Goal: Task Accomplishment & Management: Manage account settings

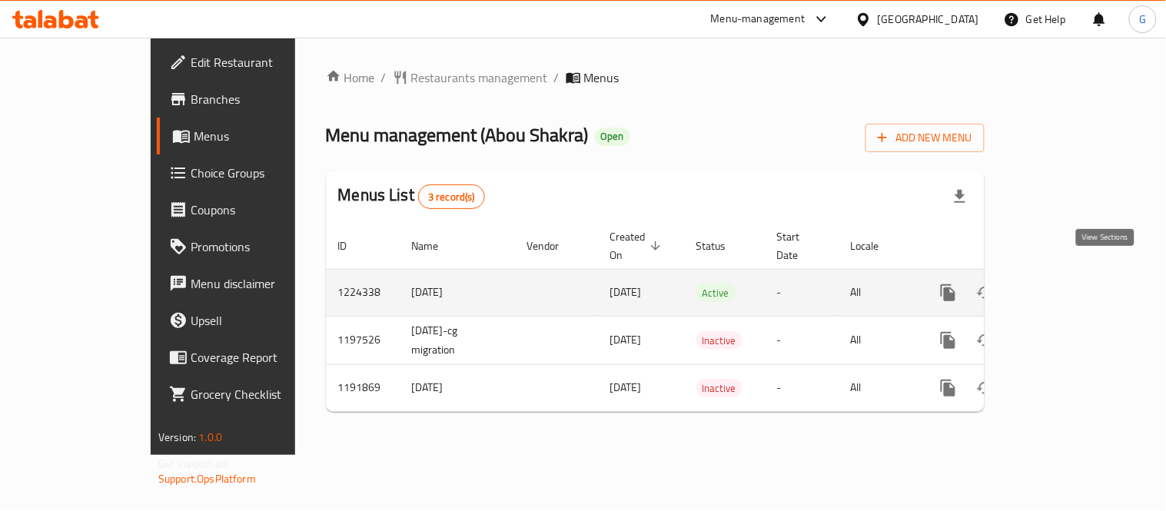
click at [1077, 275] on link "enhanced table" at bounding box center [1058, 292] width 37 height 37
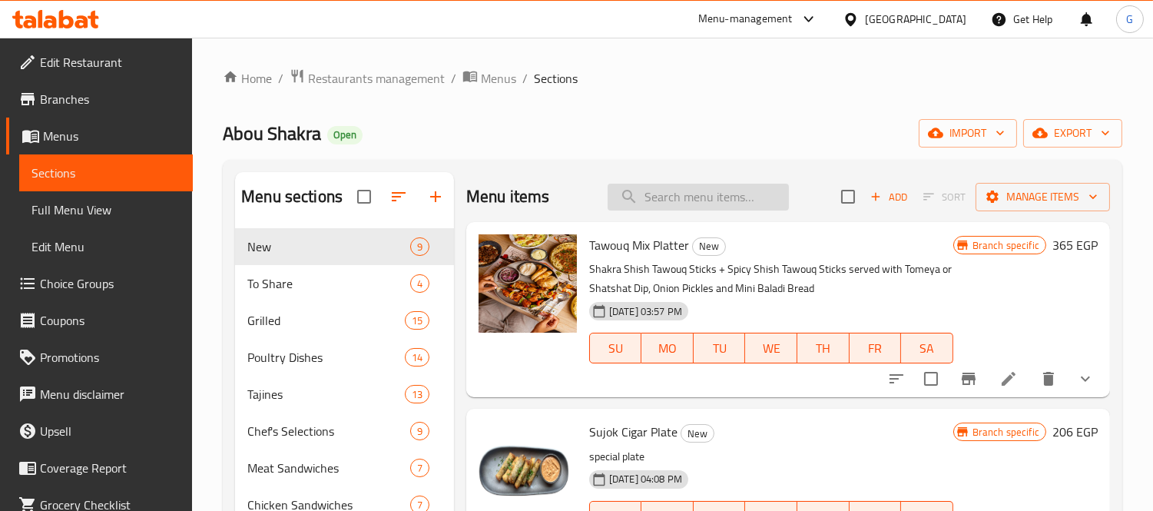
click at [701, 184] on input "search" at bounding box center [698, 197] width 181 height 27
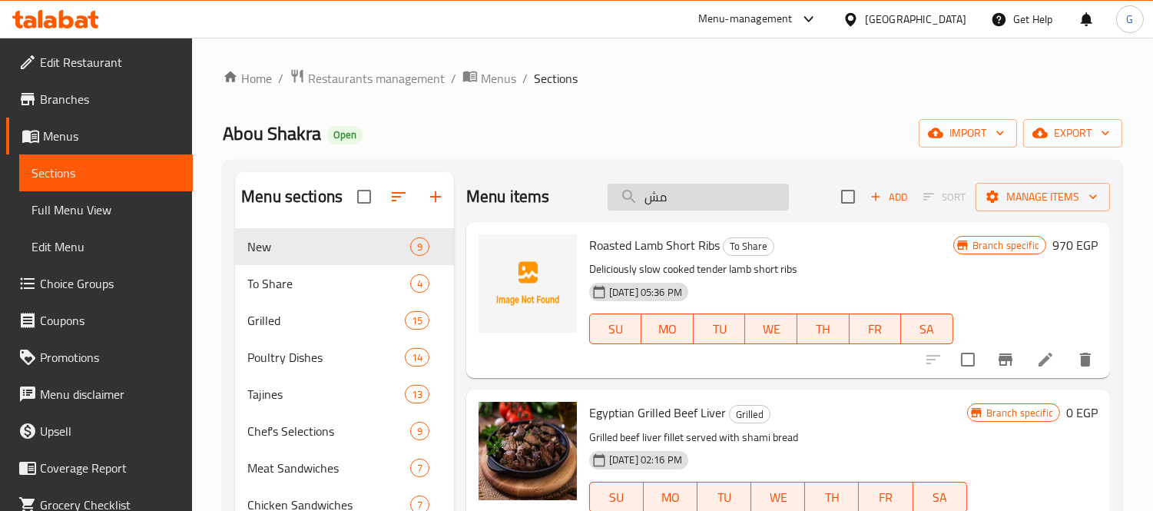
type input "م"
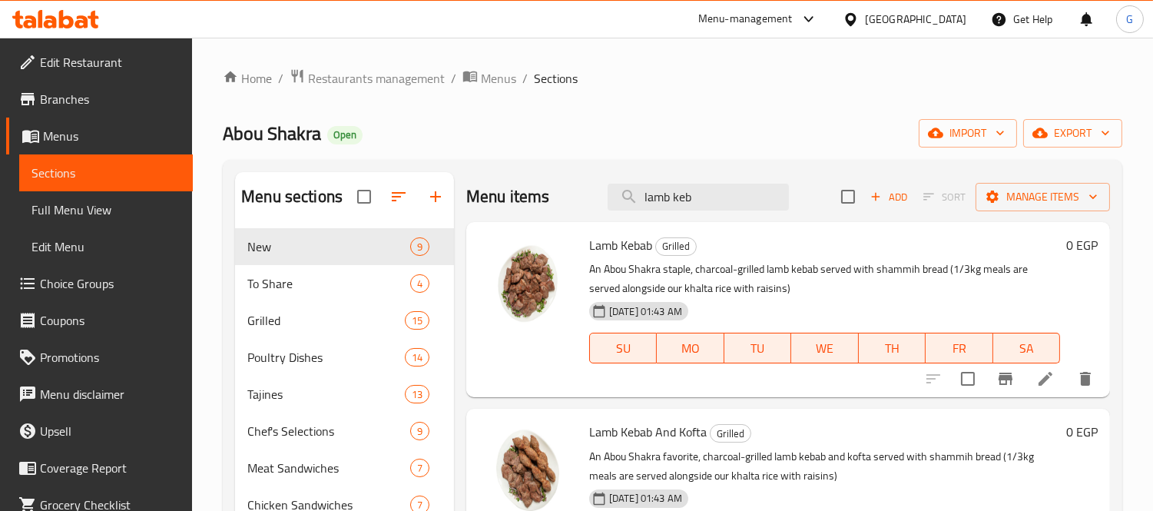
type input "lamb keb"
click at [1043, 377] on icon at bounding box center [1046, 379] width 18 height 18
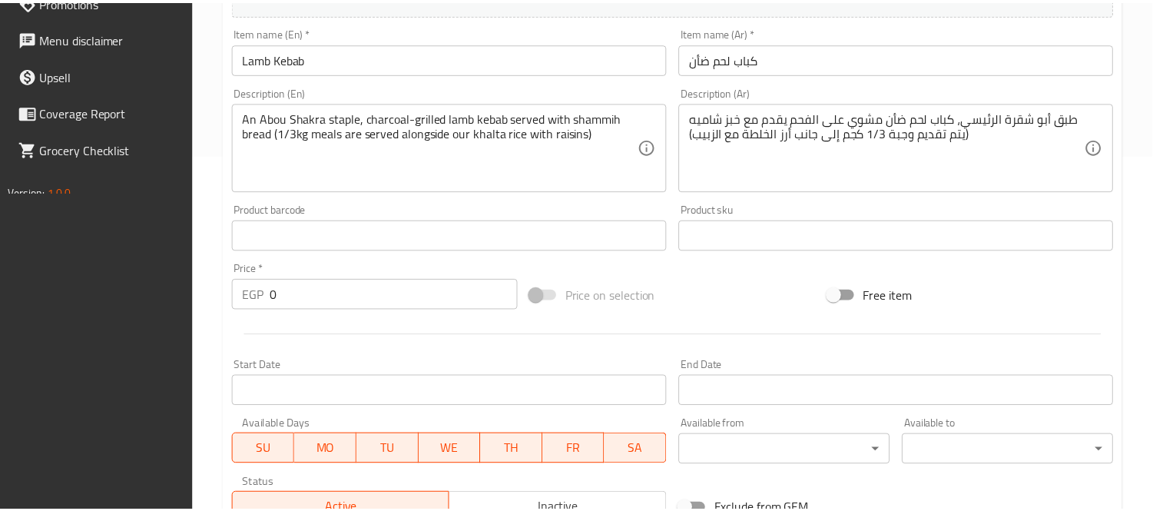
scroll to position [594, 0]
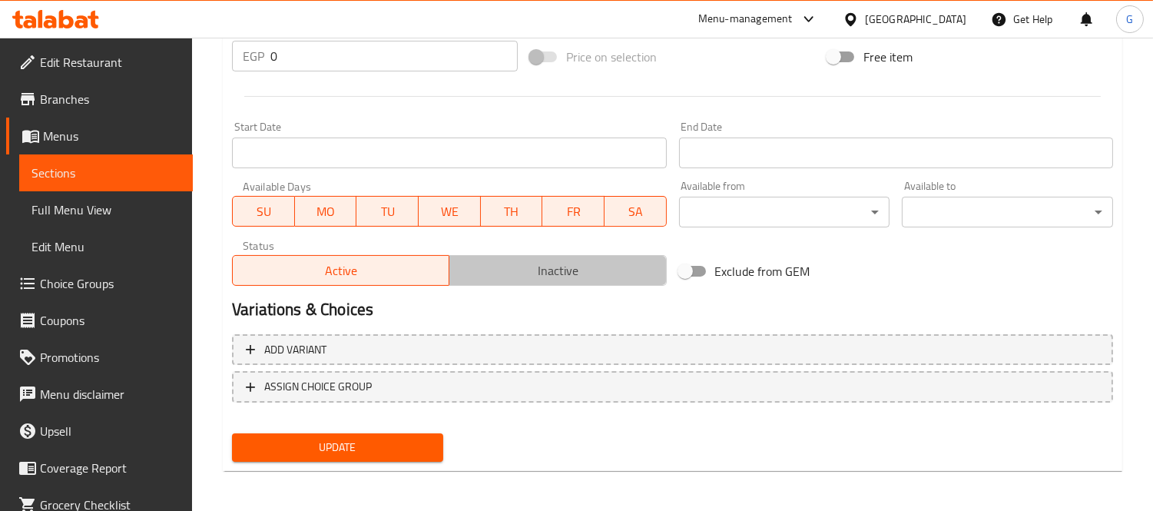
click at [555, 267] on span "Inactive" at bounding box center [558, 271] width 204 height 22
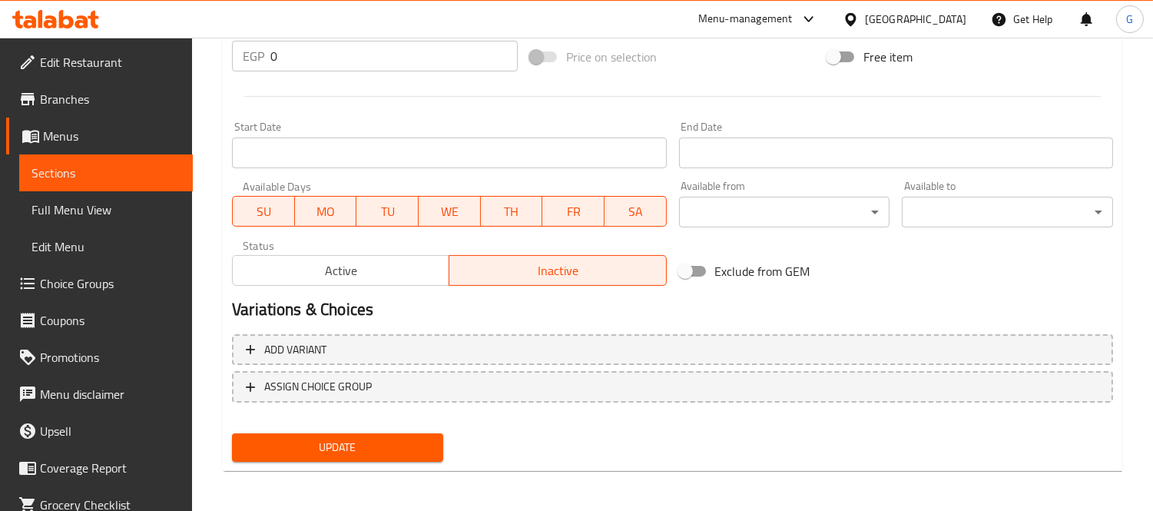
click at [413, 440] on span "Update" at bounding box center [337, 447] width 187 height 19
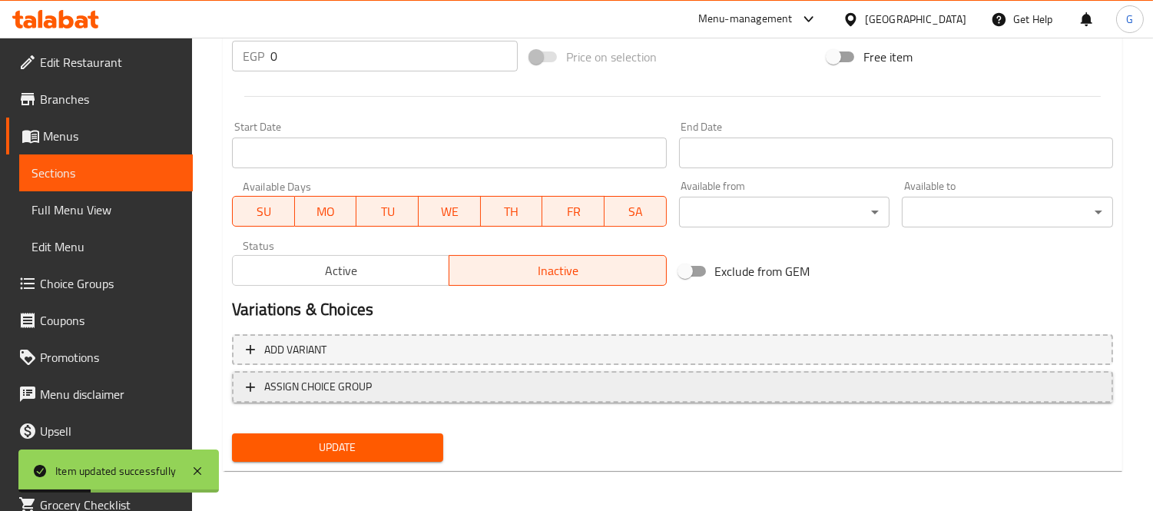
scroll to position [167, 0]
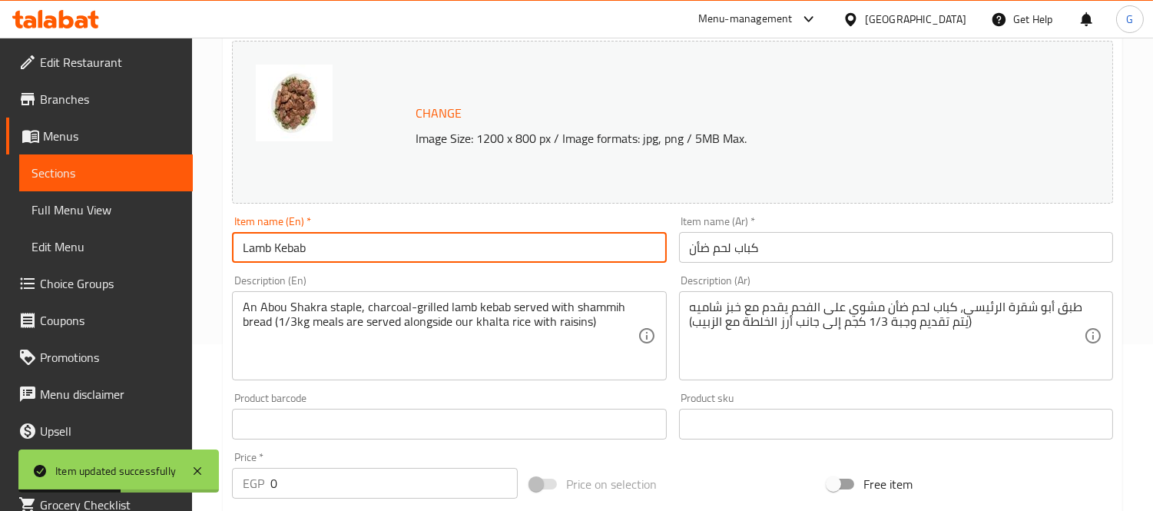
click at [294, 246] on input "Lamb Kebab" at bounding box center [449, 247] width 434 height 31
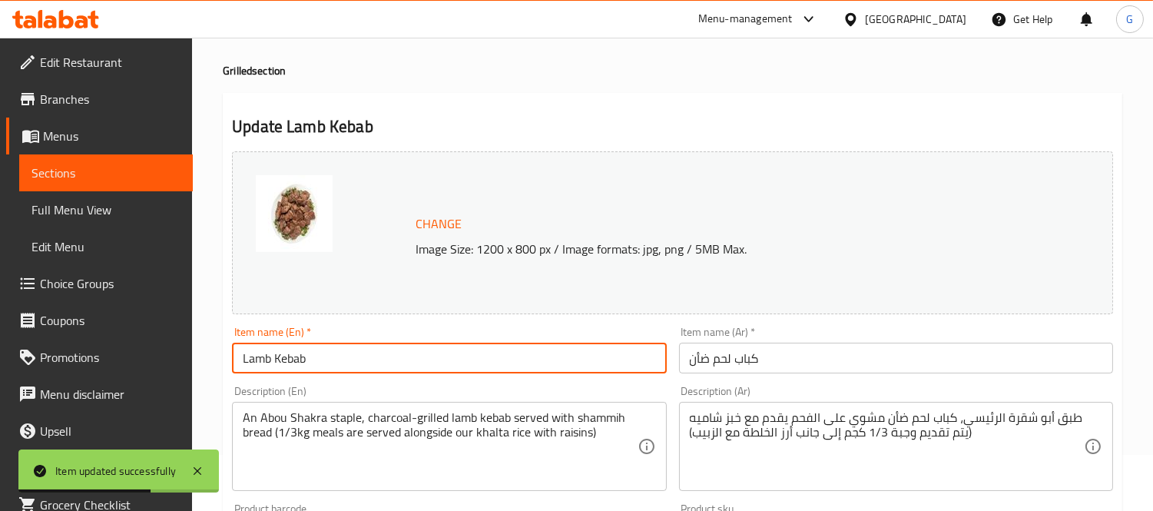
scroll to position [0, 0]
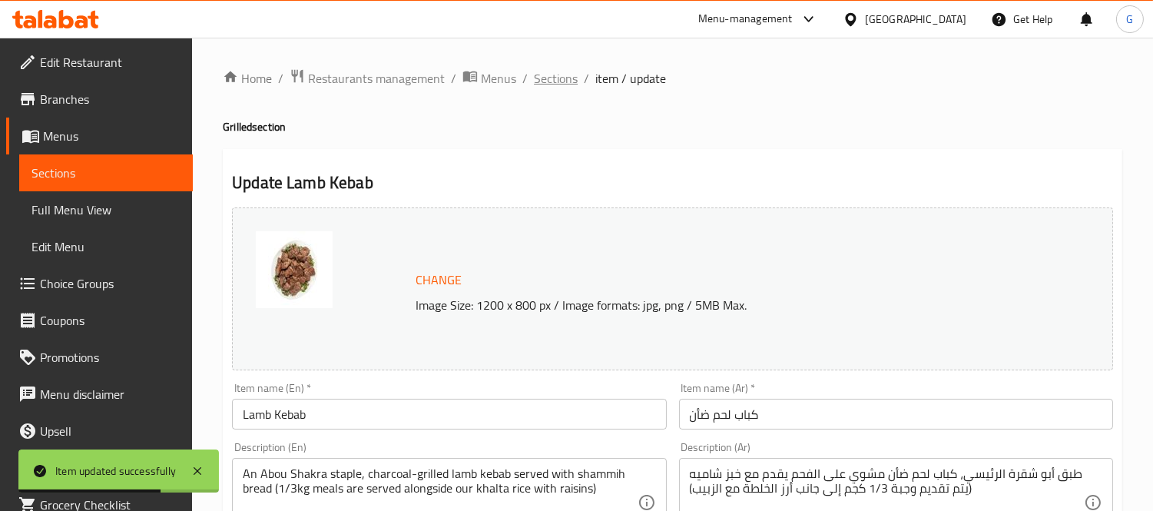
click at [564, 88] on span "Sections" at bounding box center [556, 78] width 44 height 18
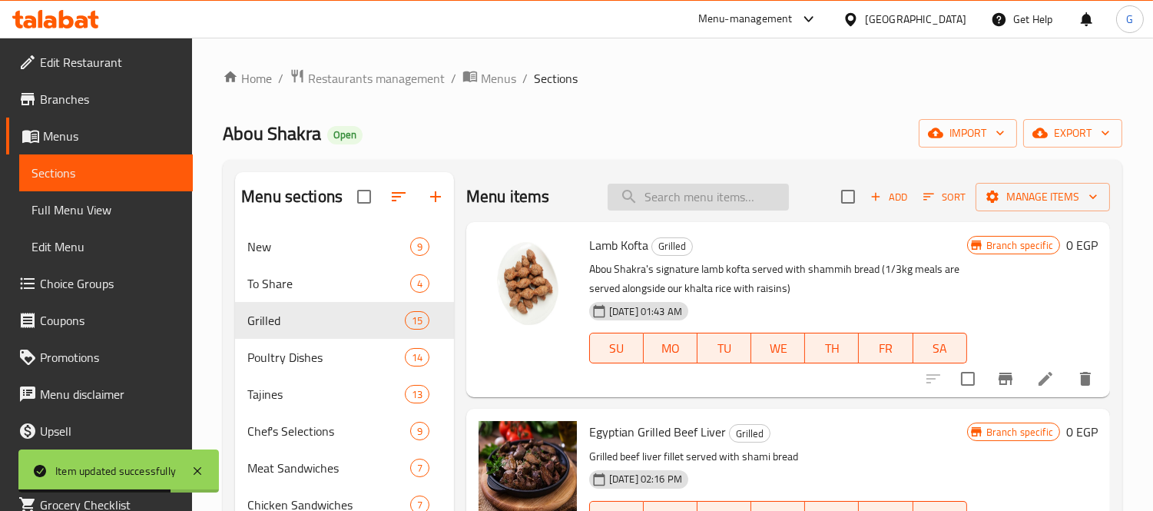
click at [672, 208] on input "search" at bounding box center [698, 197] width 181 height 27
paste input "Lamb Kebab"
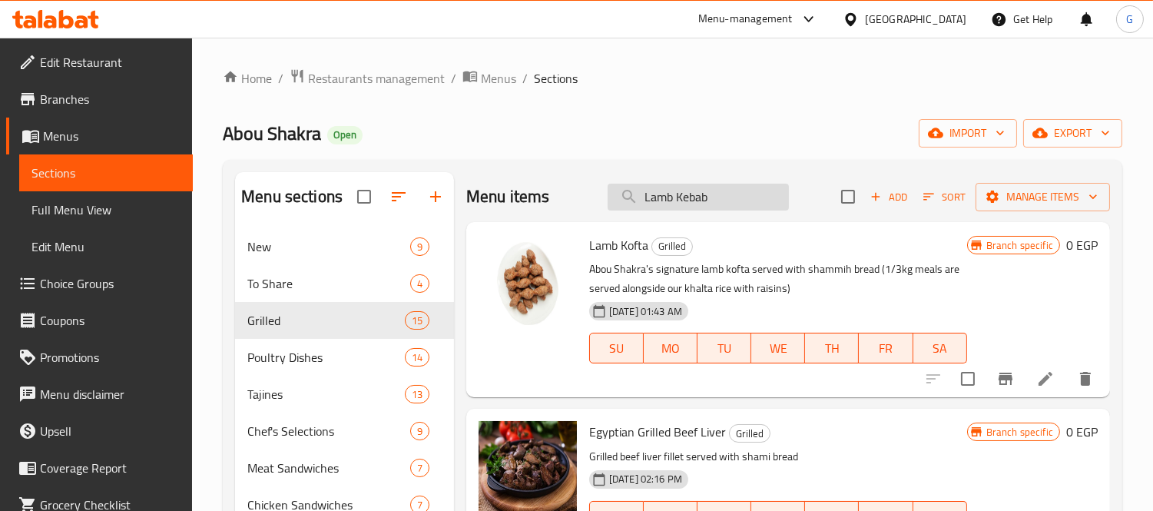
click at [718, 197] on input "Lamb Kebab" at bounding box center [698, 197] width 181 height 27
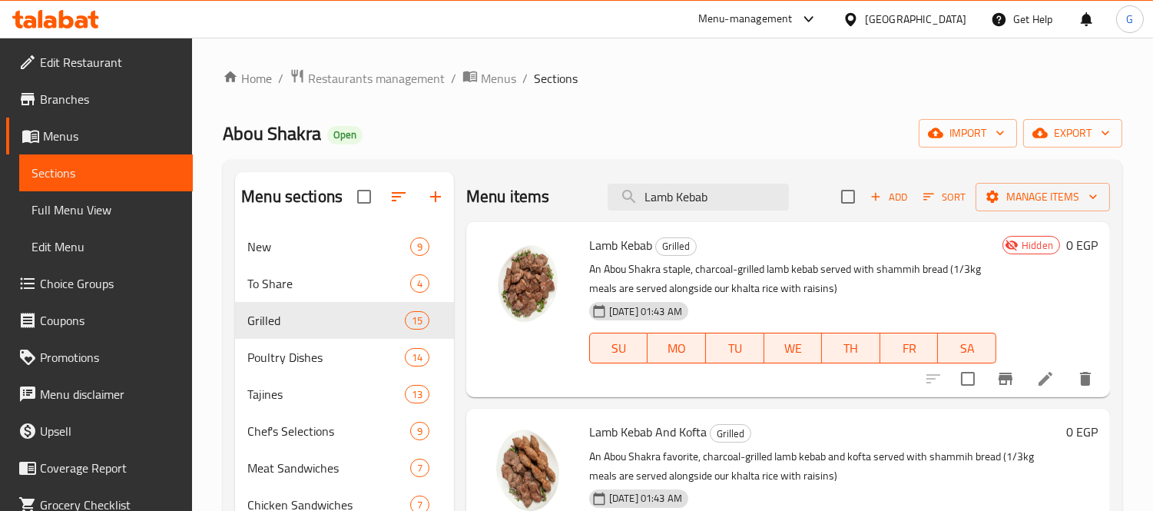
scroll to position [85, 0]
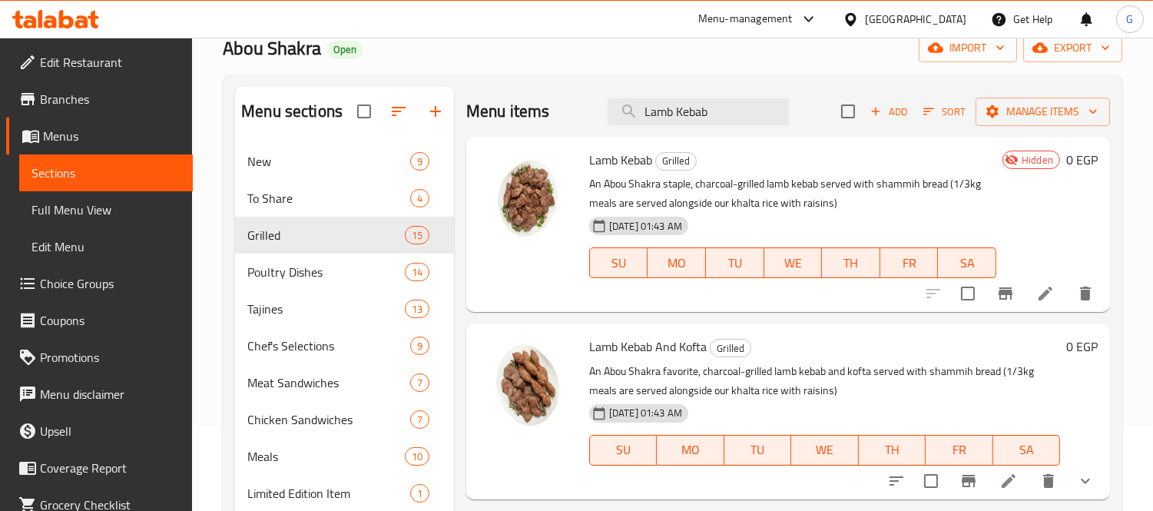
type input "Lamb Kebab"
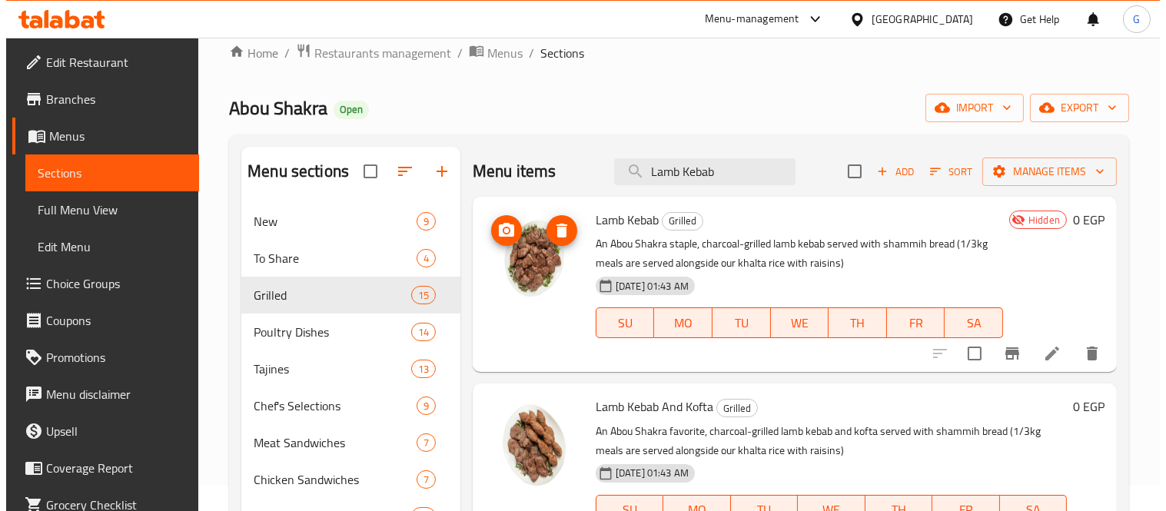
scroll to position [0, 0]
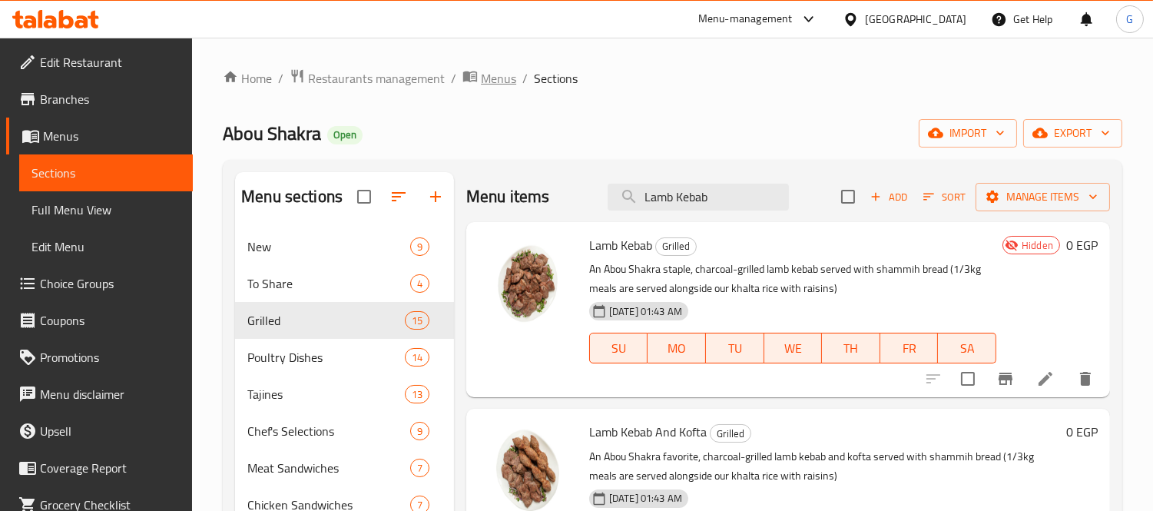
click at [487, 85] on span "Menus" at bounding box center [498, 78] width 35 height 18
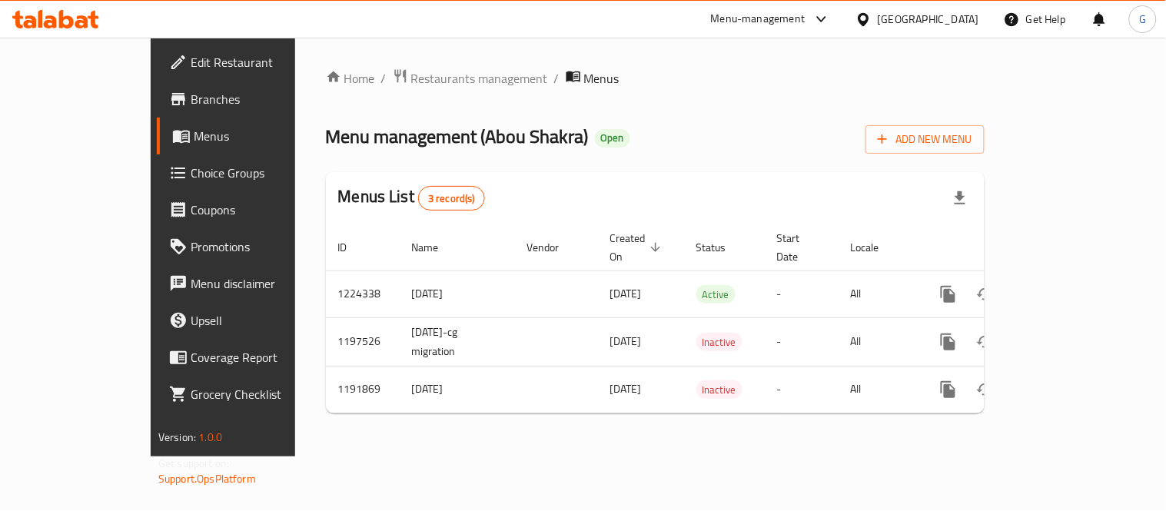
click at [191, 105] on span "Branches" at bounding box center [262, 99] width 142 height 18
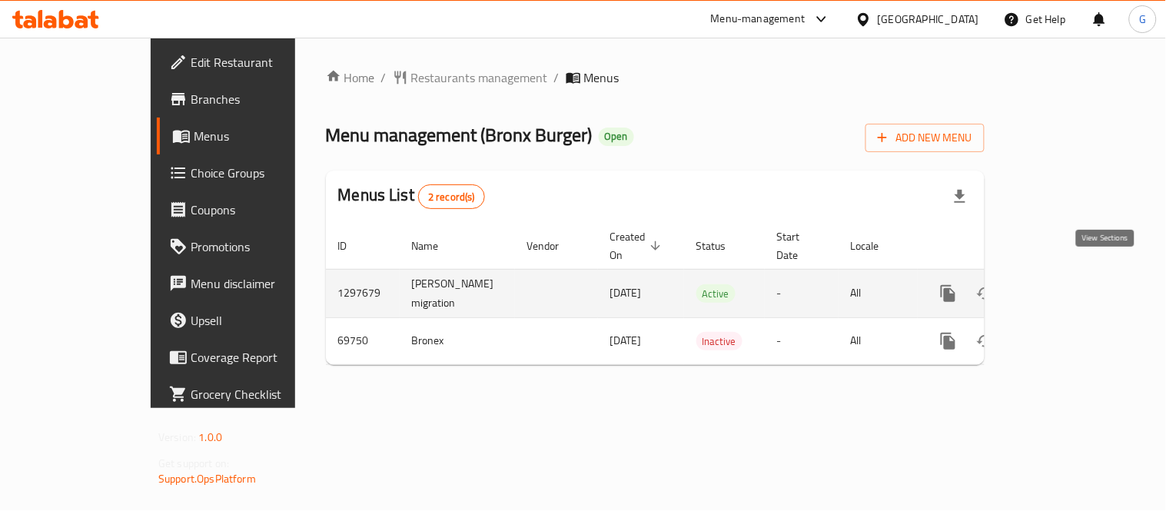
click at [1068, 284] on icon "enhanced table" at bounding box center [1059, 293] width 18 height 18
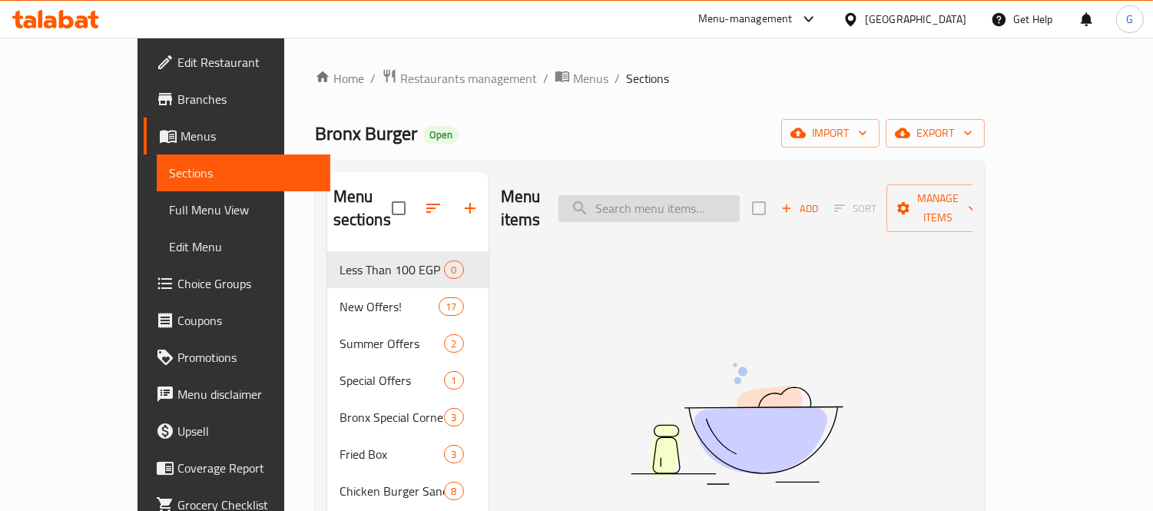
paste input "Combo El Wahsh"
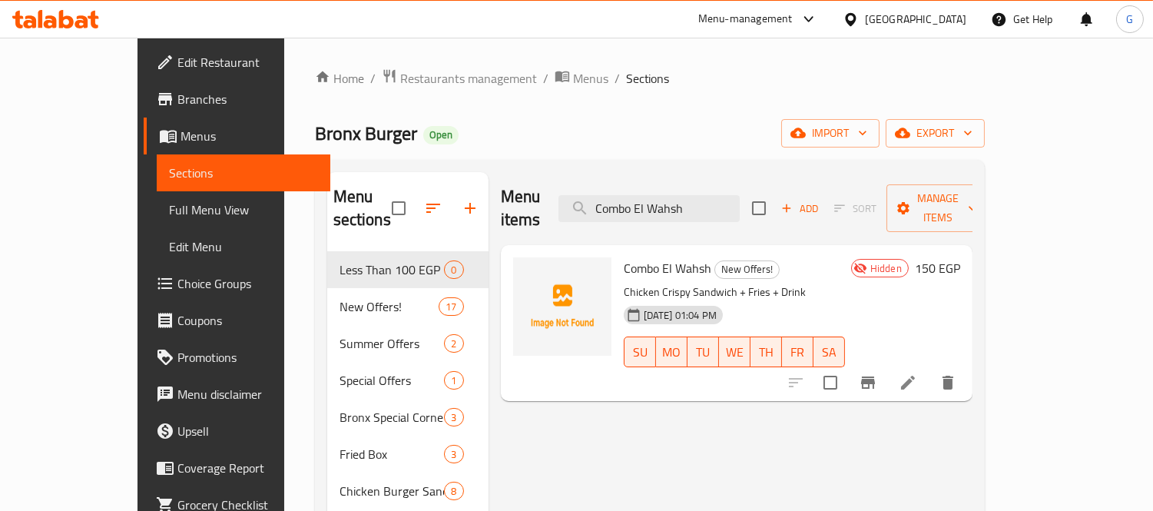
type input "Combo El Wahsh"
click at [315, 128] on span "Bronx Burger" at bounding box center [366, 133] width 102 height 35
copy span "Bronx Burger"
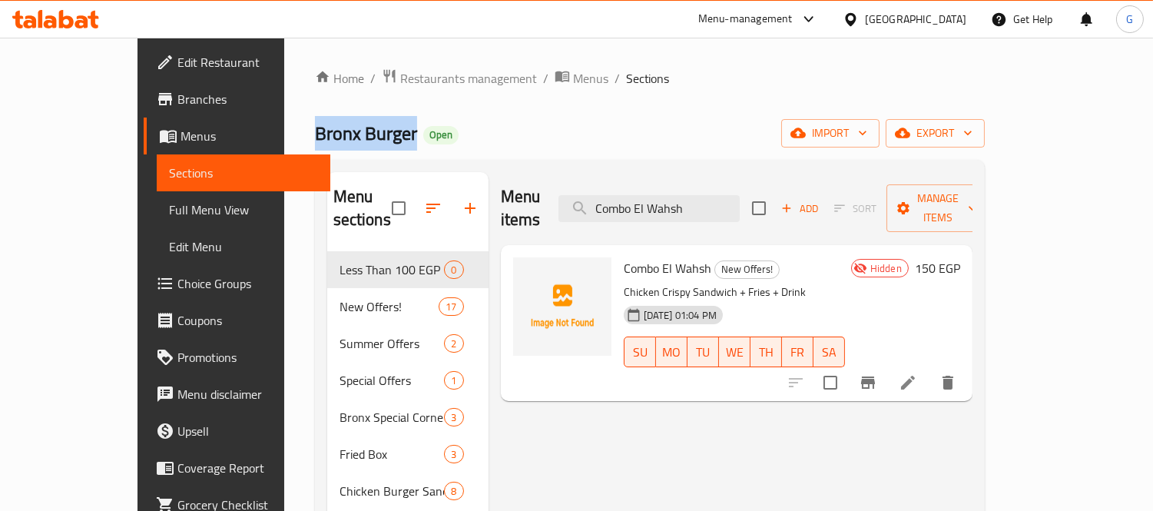
click at [177, 96] on span "Branches" at bounding box center [247, 99] width 141 height 18
